Goal: Task Accomplishment & Management: Use online tool/utility

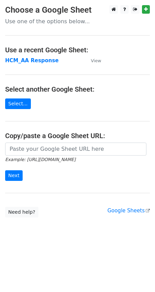
click at [34, 62] on strong "HCM_AA Response" at bounding box center [31, 60] width 53 height 6
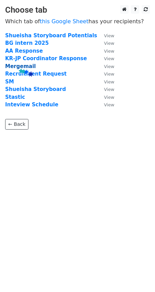
click at [18, 68] on strong "Mergemail" at bounding box center [20, 66] width 30 height 6
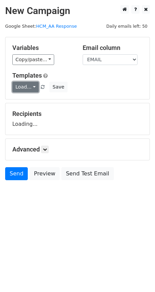
click at [27, 86] on link "Load..." at bounding box center [25, 87] width 26 height 11
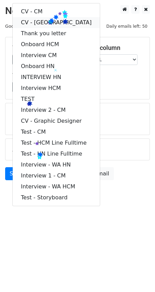
click at [48, 19] on link "CV - [GEOGRAPHIC_DATA]" at bounding box center [56, 22] width 87 height 11
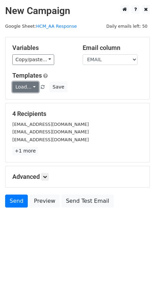
click at [28, 83] on link "Load..." at bounding box center [25, 87] width 26 height 11
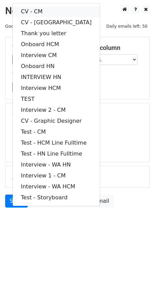
click at [41, 12] on link "CV - CM" at bounding box center [56, 11] width 87 height 11
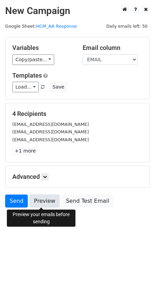
click at [44, 204] on link "Preview" at bounding box center [44, 201] width 30 height 13
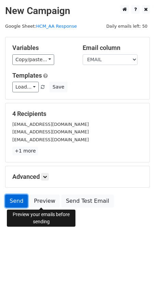
click at [9, 200] on link "Send" at bounding box center [16, 201] width 23 height 13
